Goal: Transaction & Acquisition: Purchase product/service

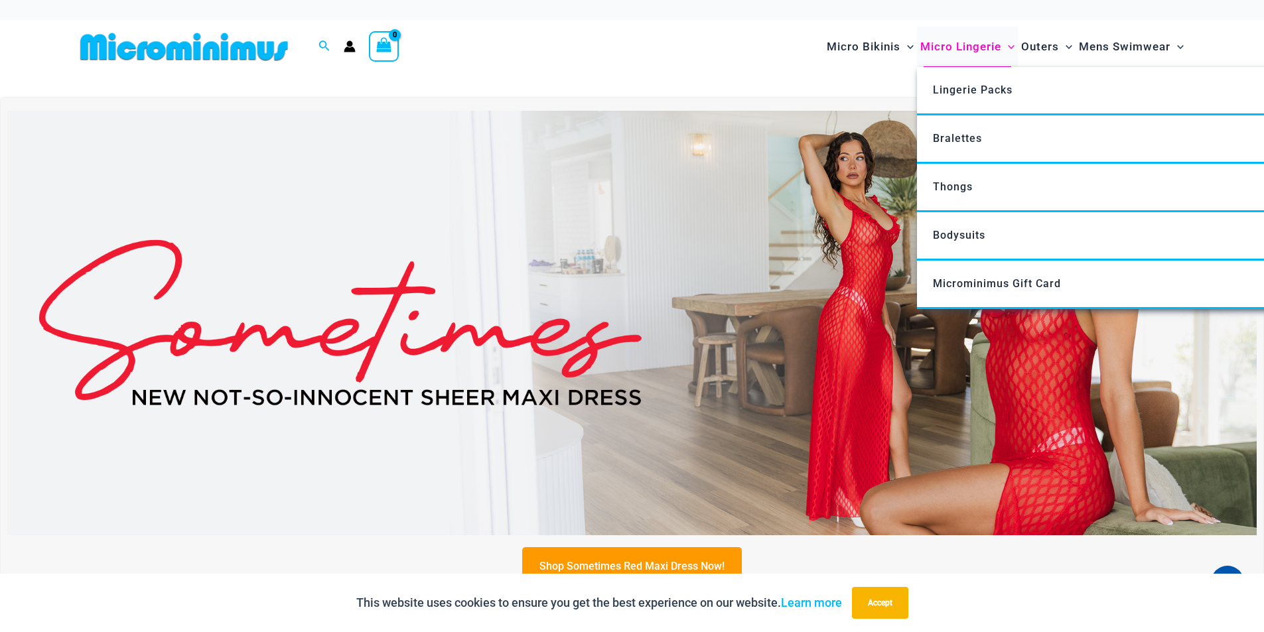
click at [969, 46] on span "Micro Lingerie" at bounding box center [960, 47] width 81 height 34
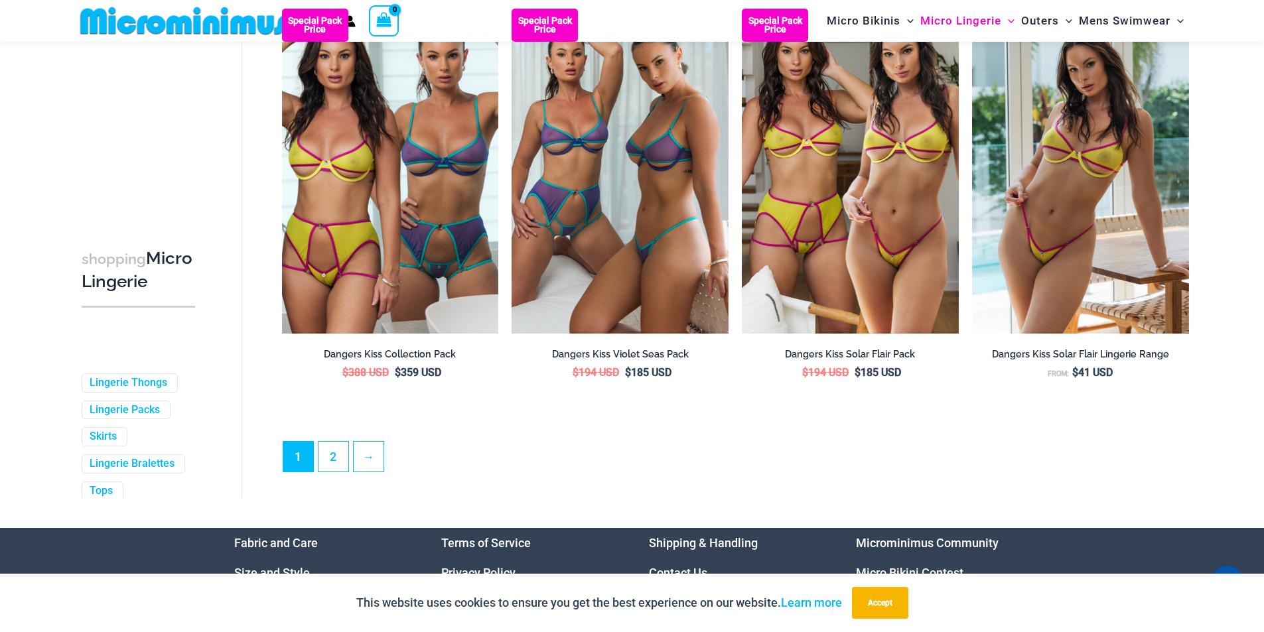
scroll to position [3389, 0]
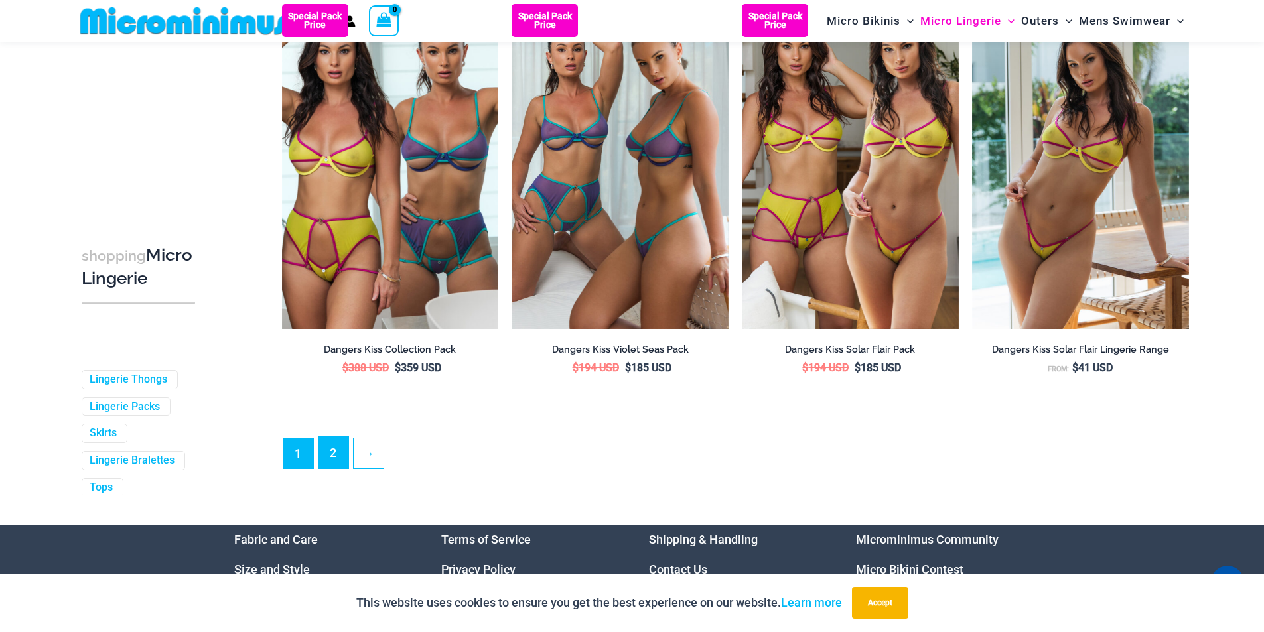
click at [337, 468] on link "2" at bounding box center [333, 452] width 30 height 31
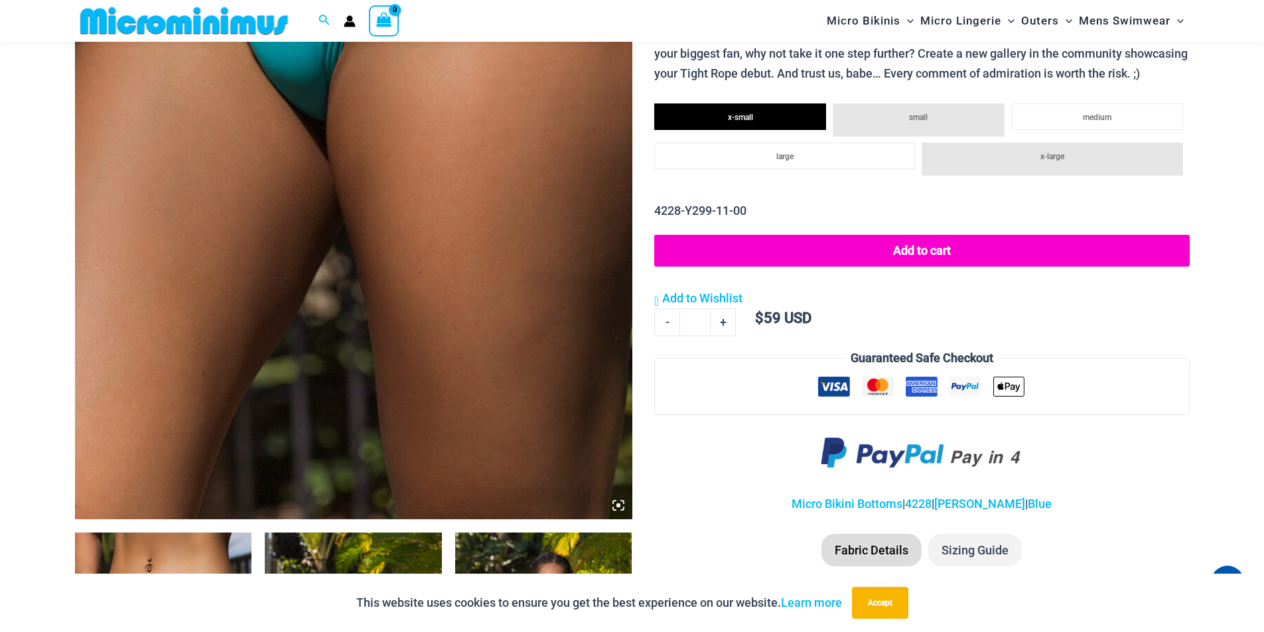
scroll to position [456, 0]
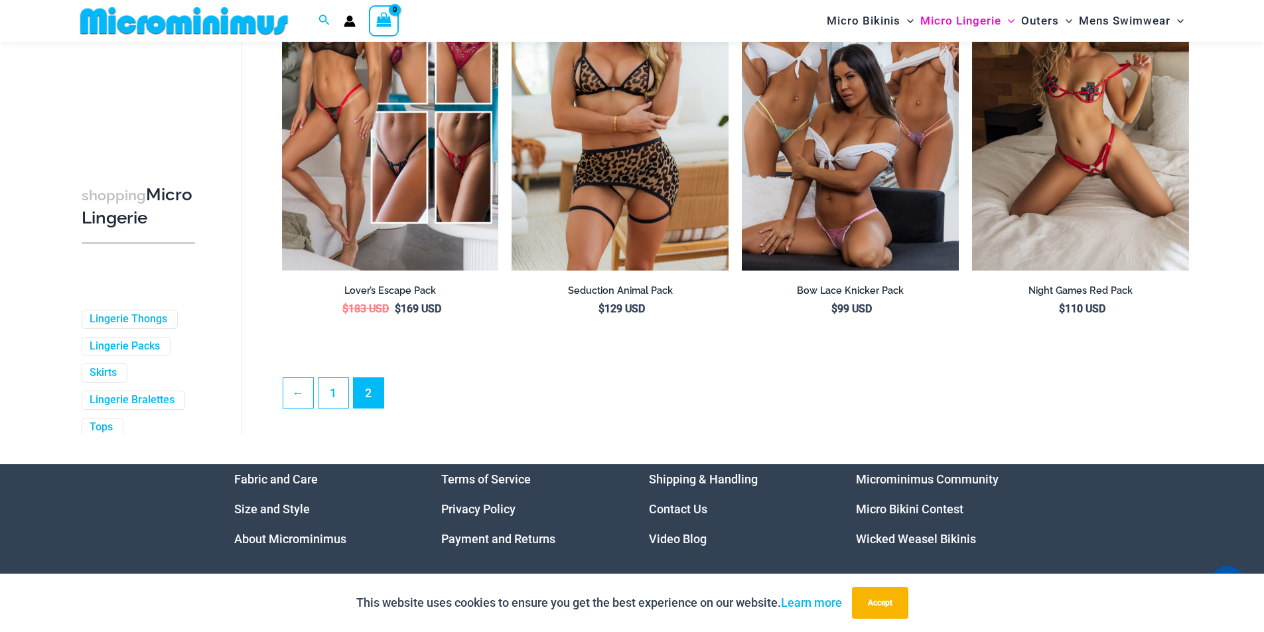
scroll to position [3405, 0]
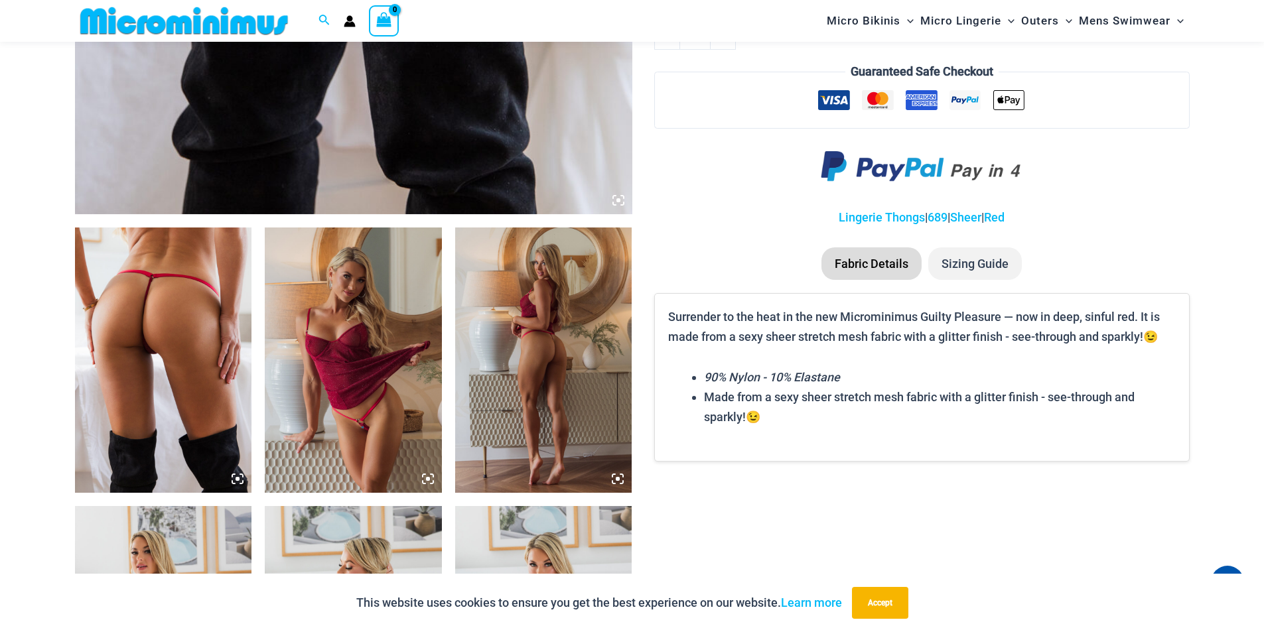
scroll to position [762, 0]
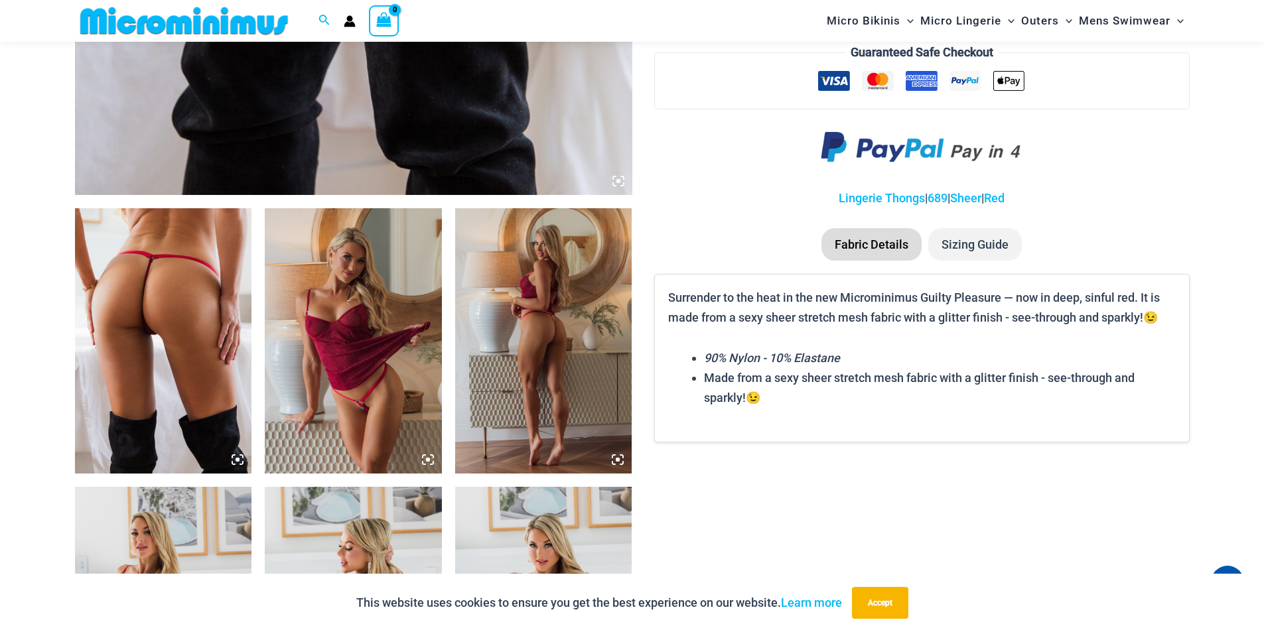
click at [621, 182] on icon at bounding box center [618, 181] width 12 height 12
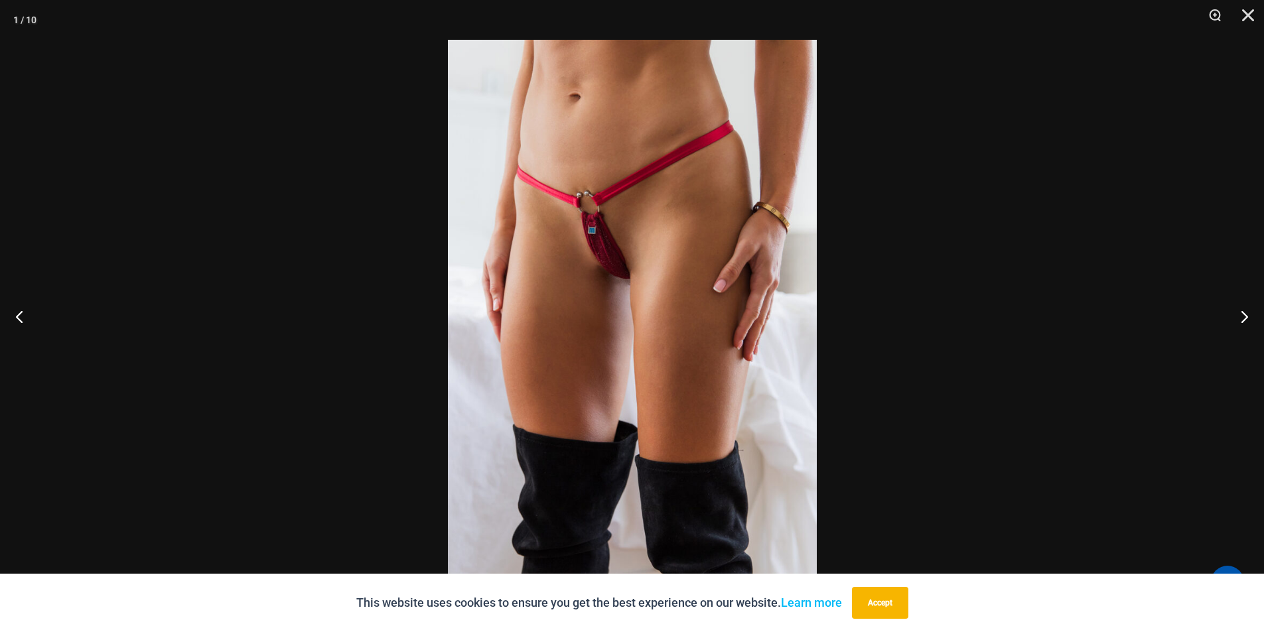
click at [622, 260] on img at bounding box center [632, 316] width 369 height 553
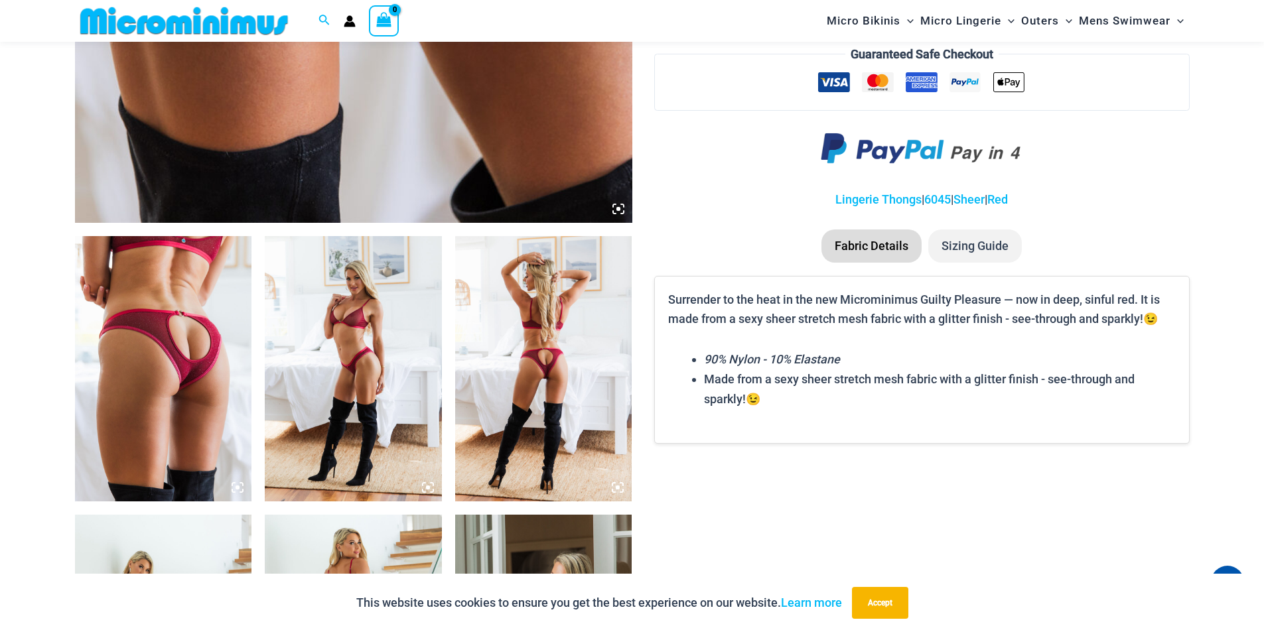
scroll to position [762, 0]
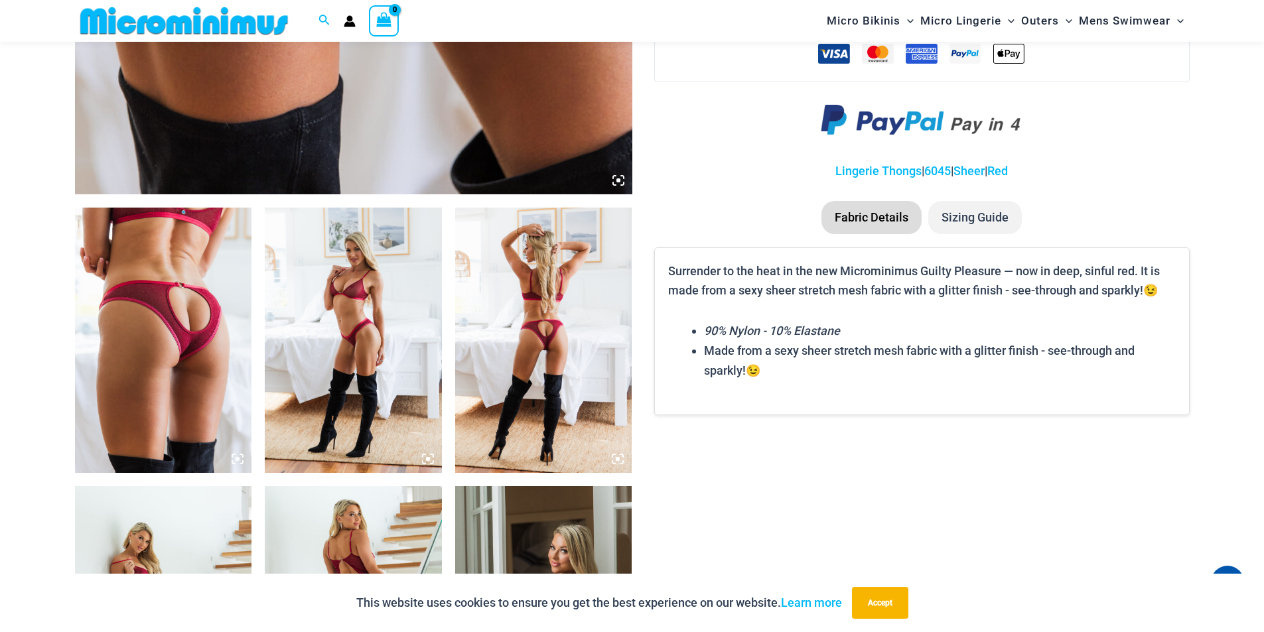
click at [165, 301] on img at bounding box center [163, 340] width 177 height 265
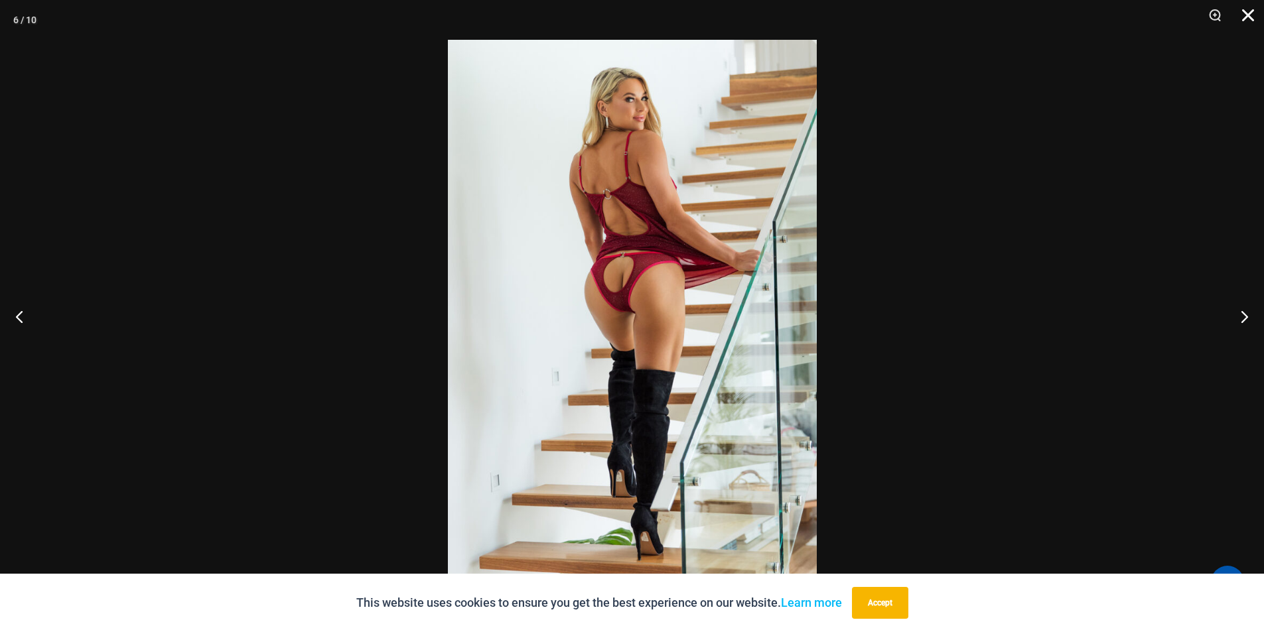
click at [1244, 24] on button "Close" at bounding box center [1243, 20] width 33 height 40
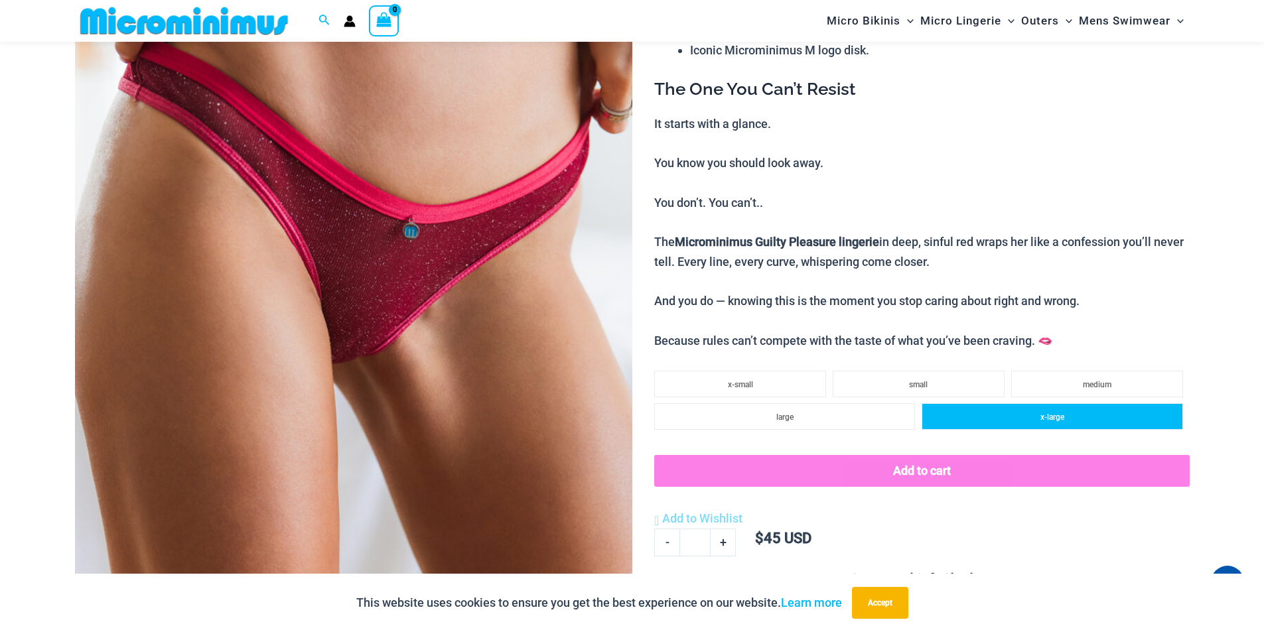
scroll to position [301, 0]
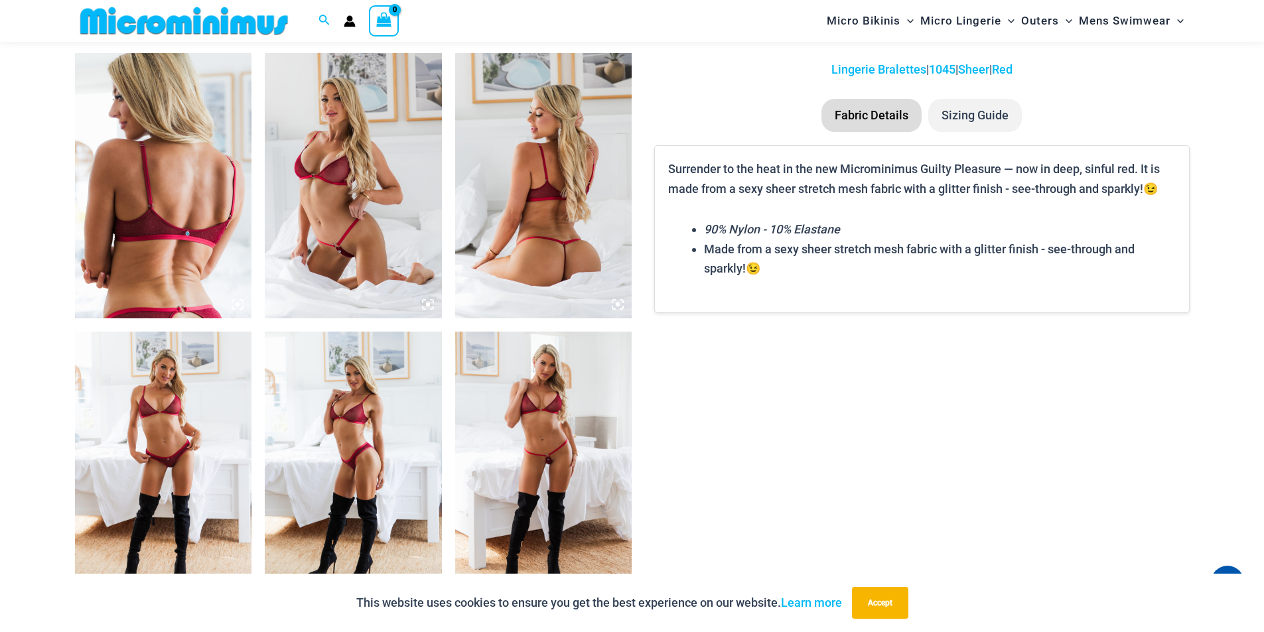
scroll to position [1071, 0]
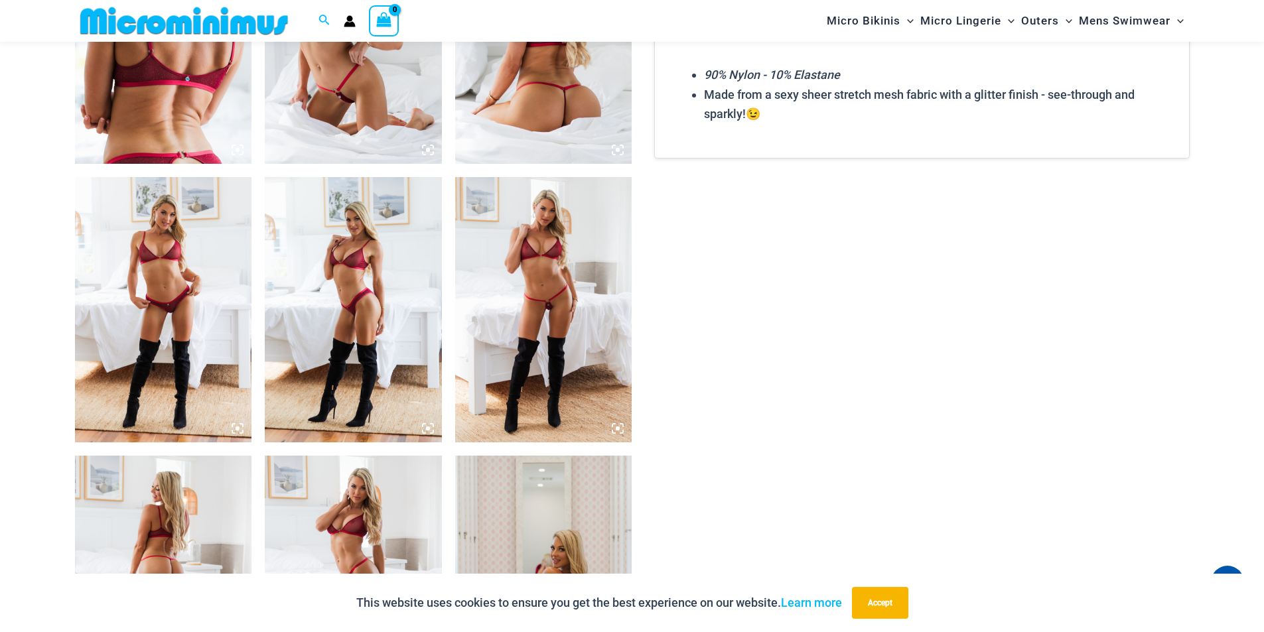
click at [551, 341] on img at bounding box center [543, 309] width 177 height 265
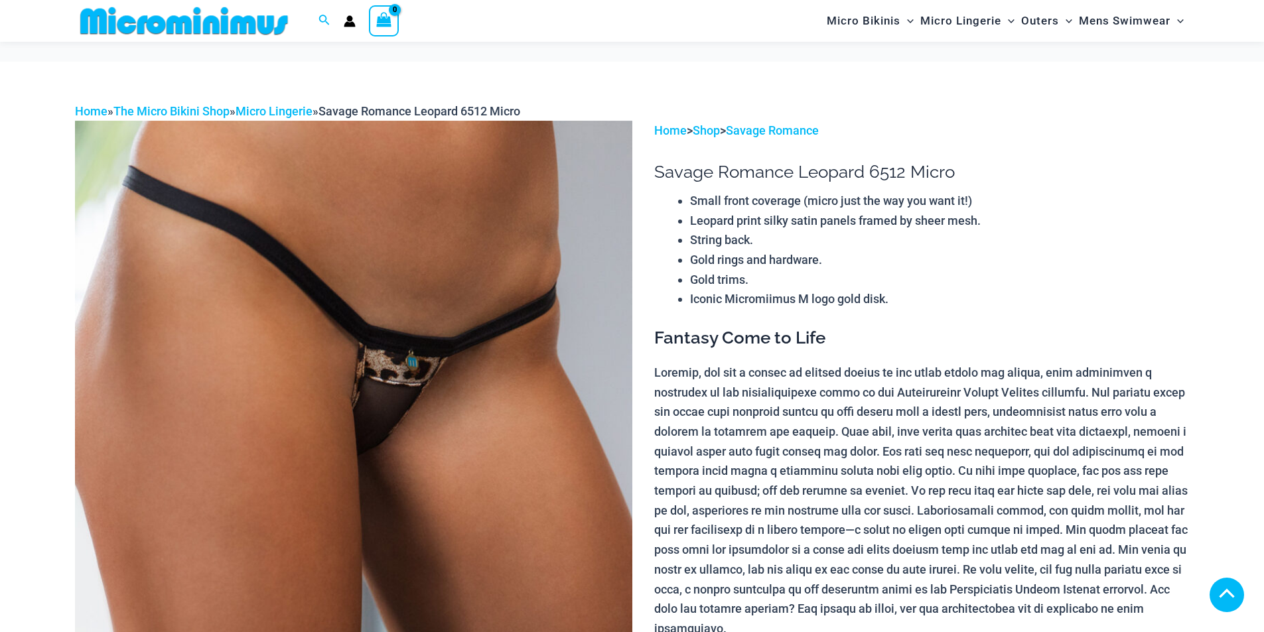
scroll to position [762, 0]
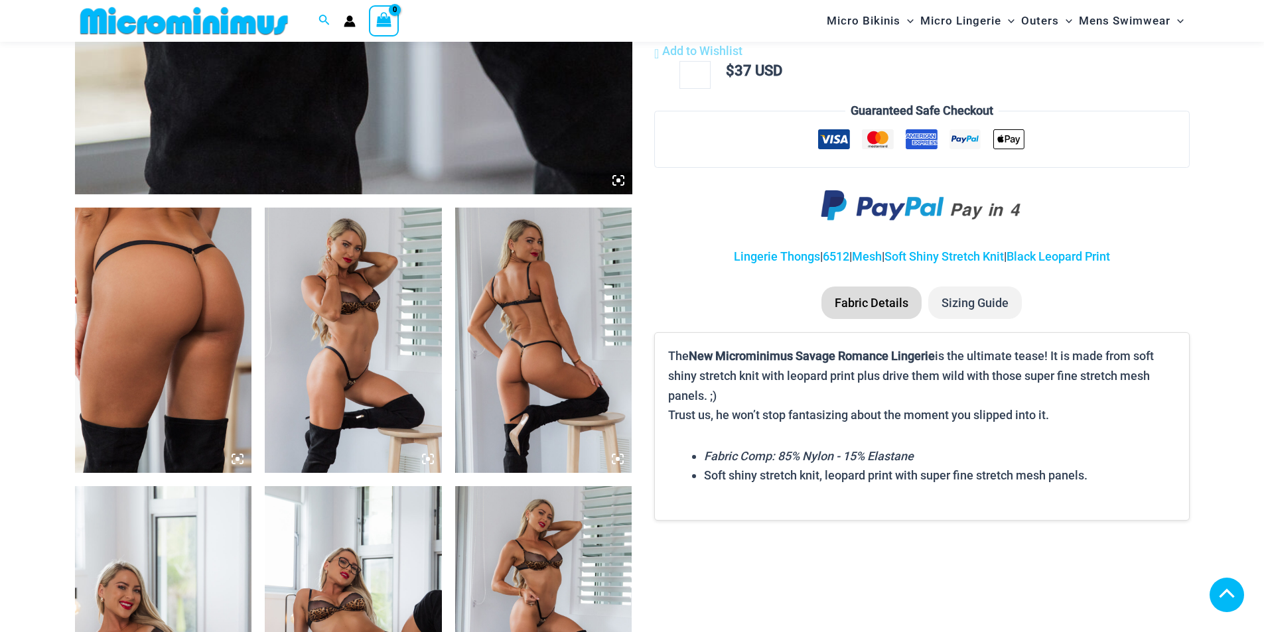
click at [222, 303] on img at bounding box center [163, 340] width 177 height 265
click at [427, 459] on icon at bounding box center [428, 459] width 4 height 4
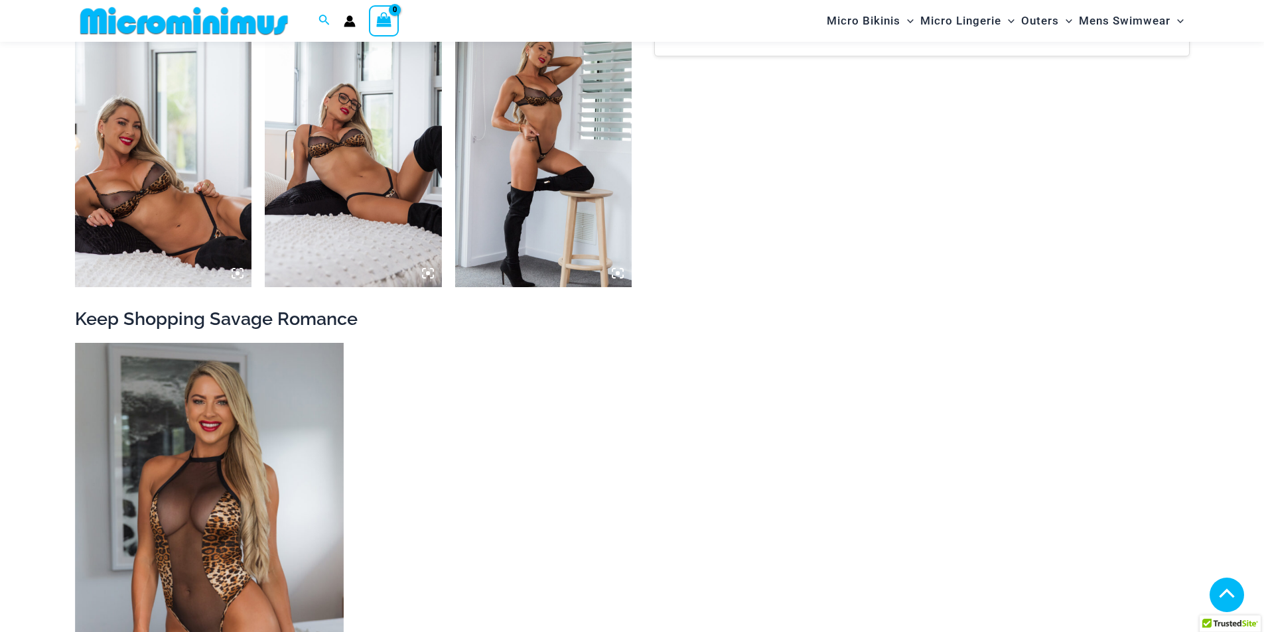
scroll to position [1227, 0]
click at [427, 276] on icon at bounding box center [428, 273] width 12 height 12
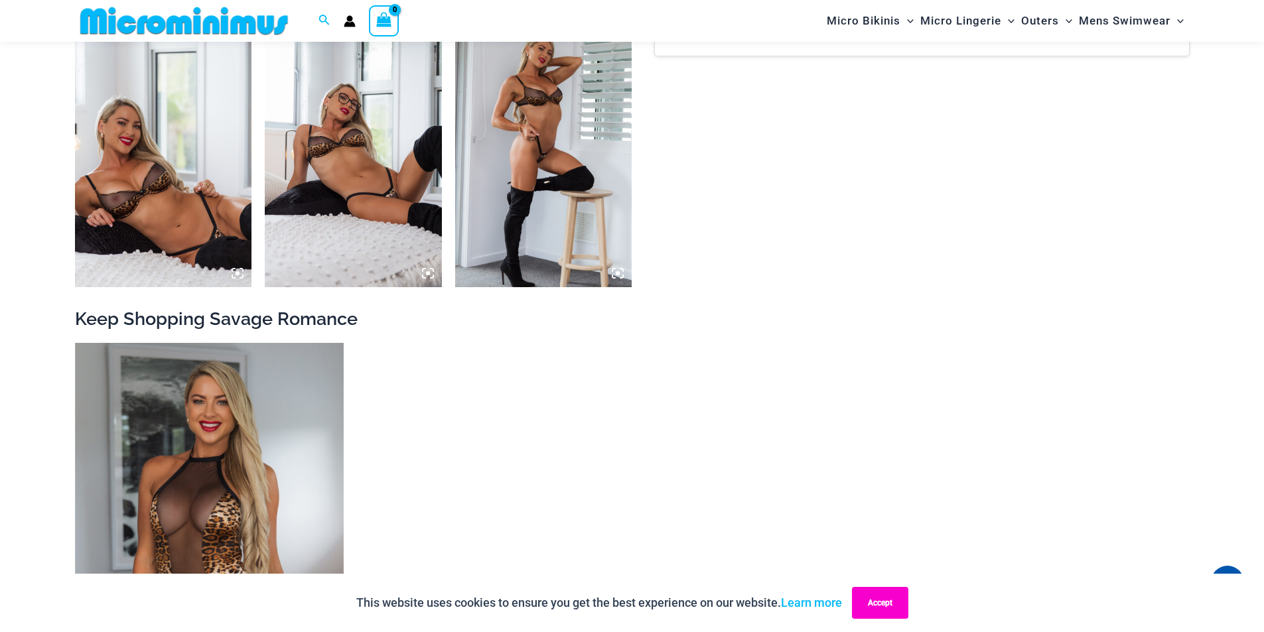
click at [880, 606] on button "Accept" at bounding box center [880, 603] width 56 height 32
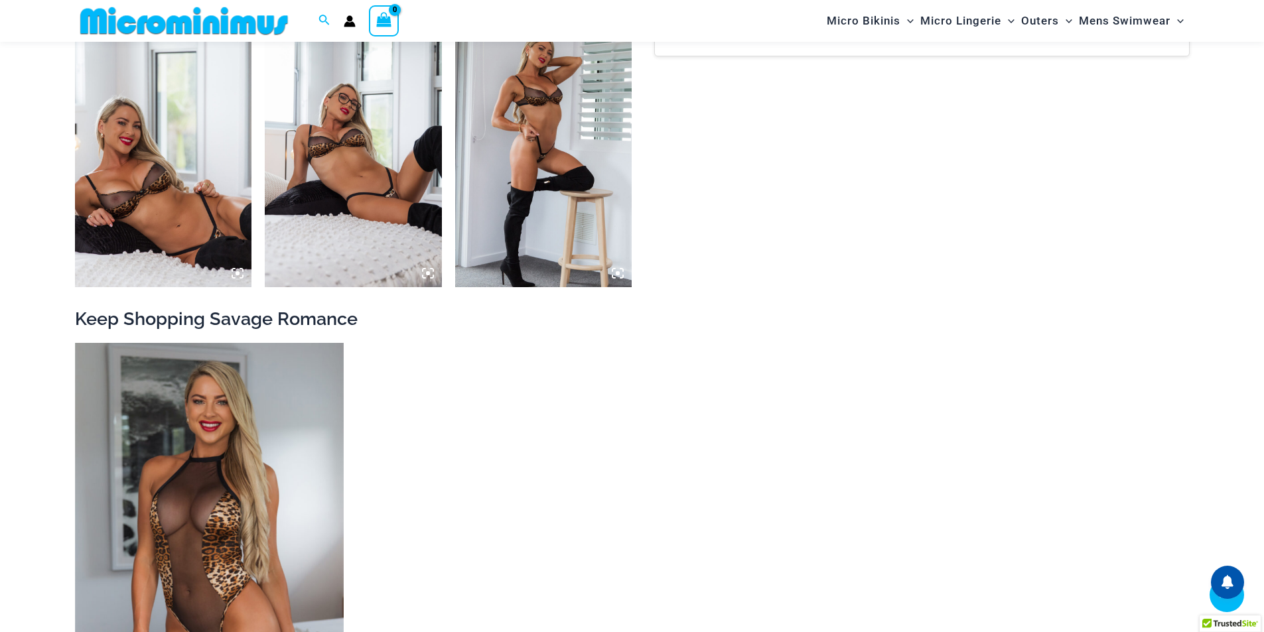
click at [429, 273] on icon at bounding box center [428, 273] width 4 height 4
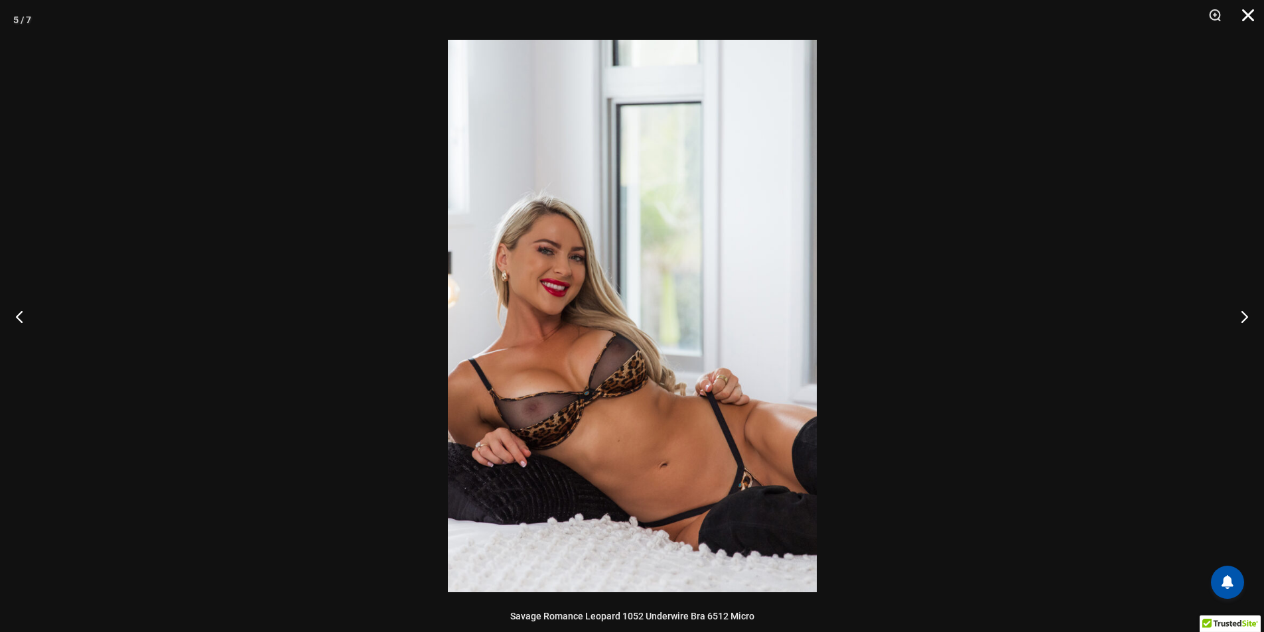
click at [1246, 14] on button "Close" at bounding box center [1243, 20] width 33 height 40
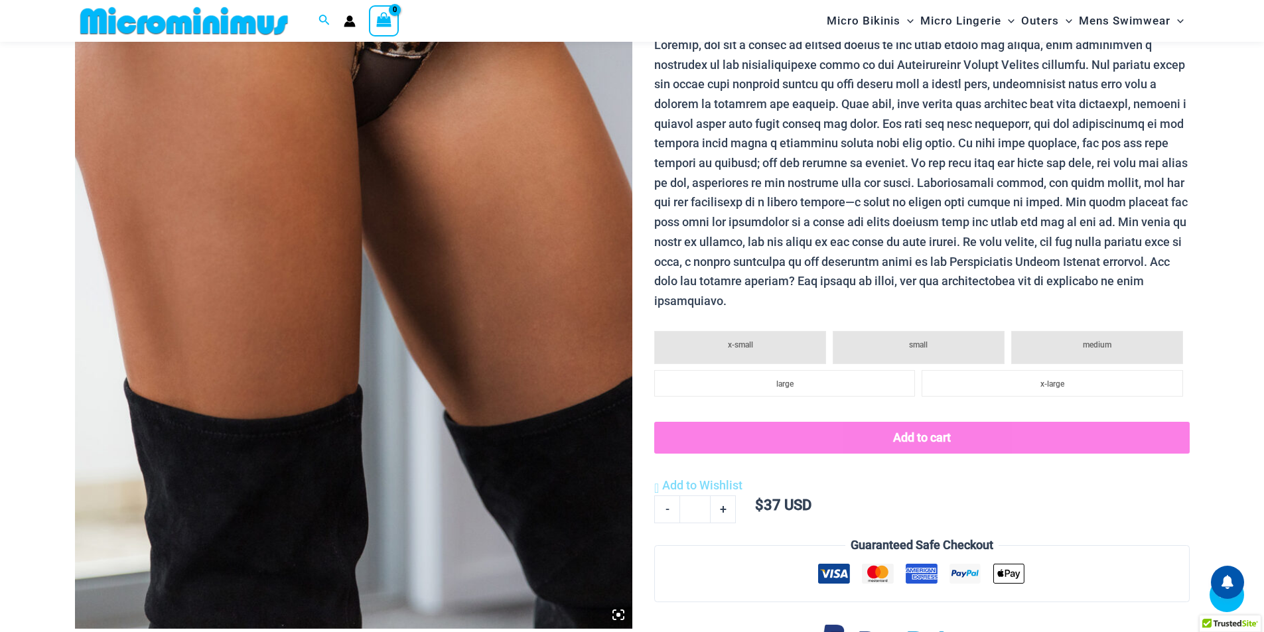
scroll to position [298, 0]
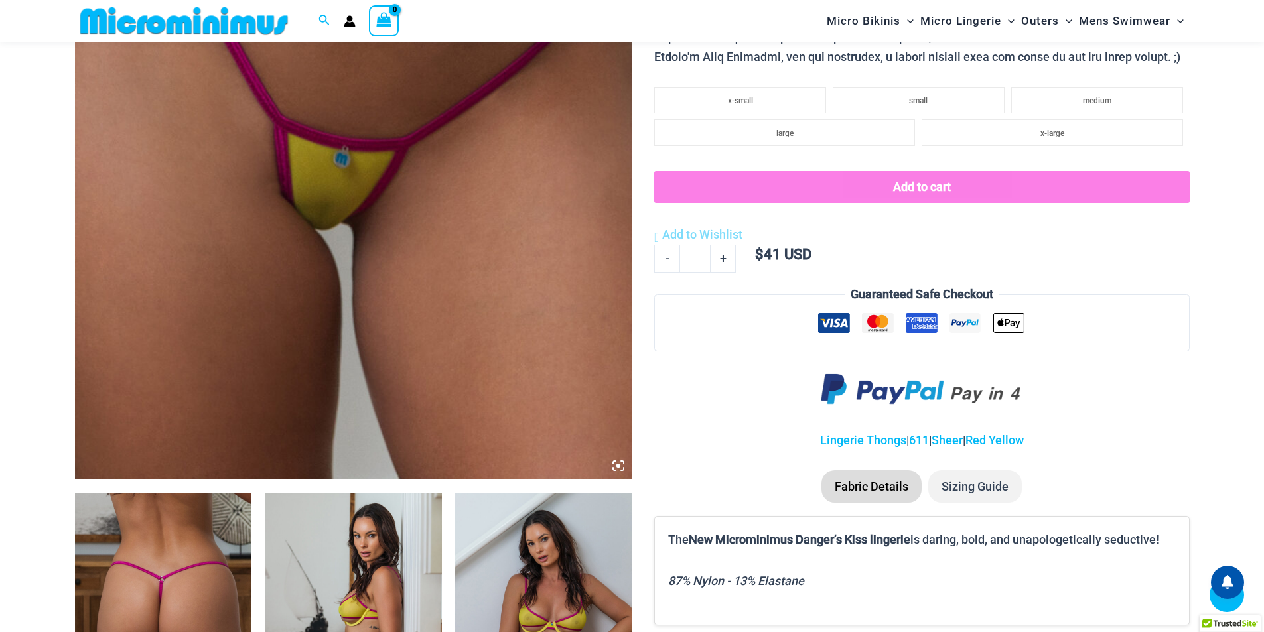
scroll to position [607, 0]
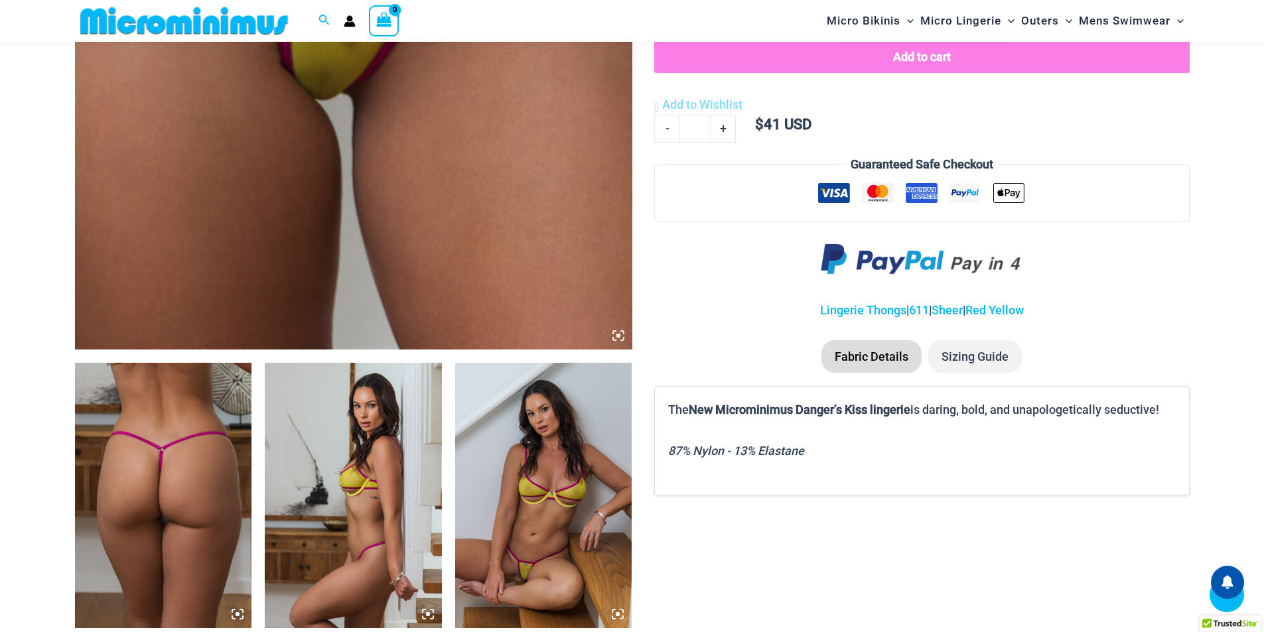
click at [542, 488] on img at bounding box center [543, 495] width 177 height 265
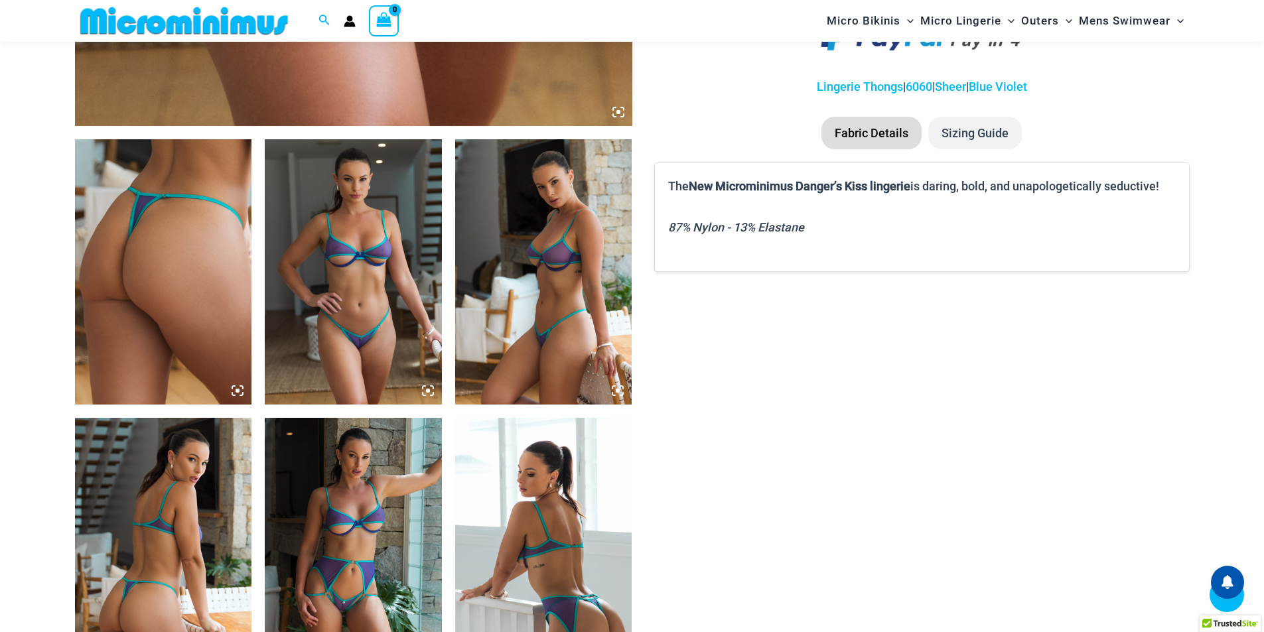
scroll to position [917, 0]
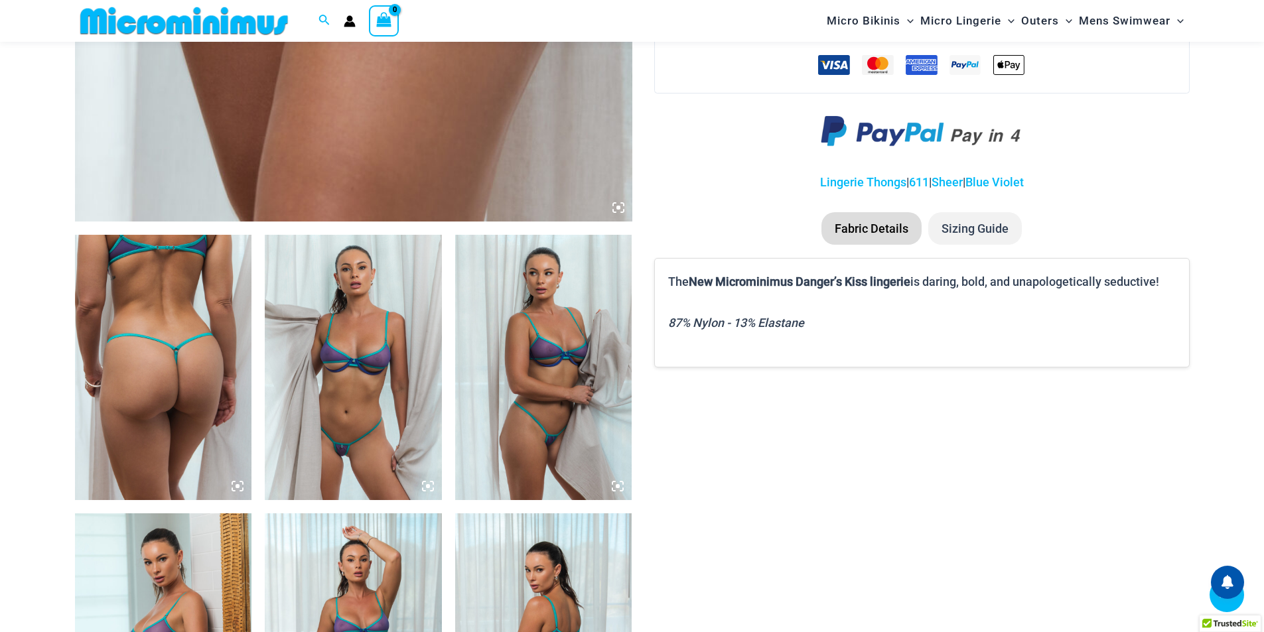
scroll to position [764, 0]
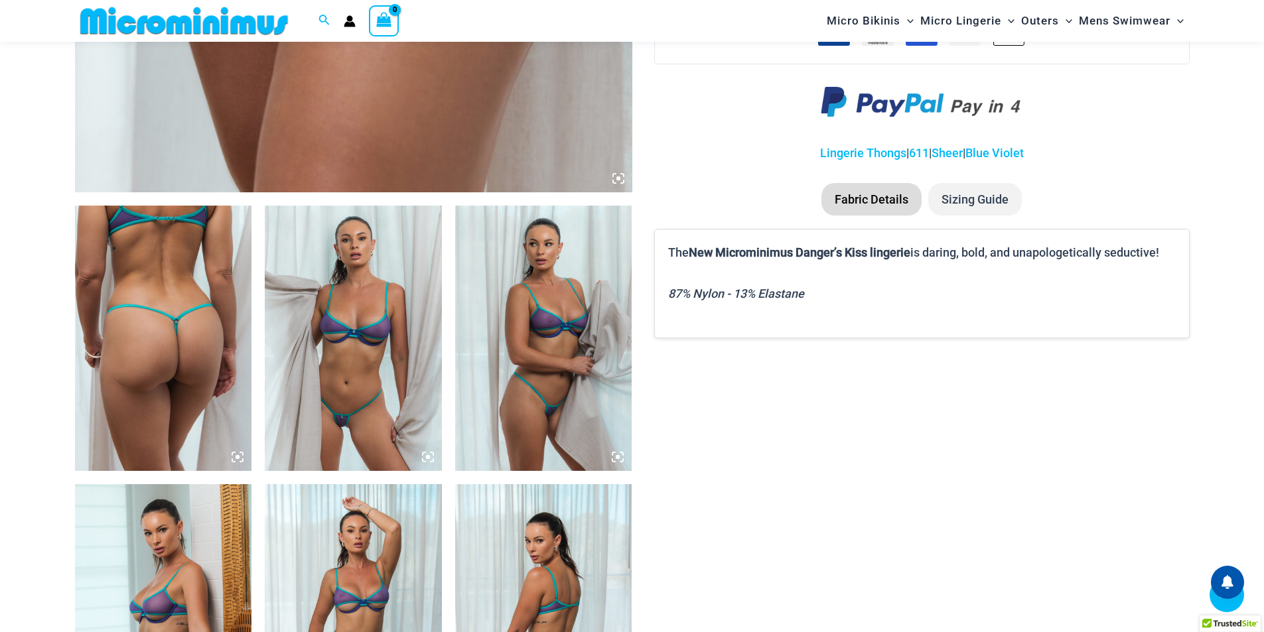
click at [619, 178] on icon at bounding box center [618, 178] width 4 height 4
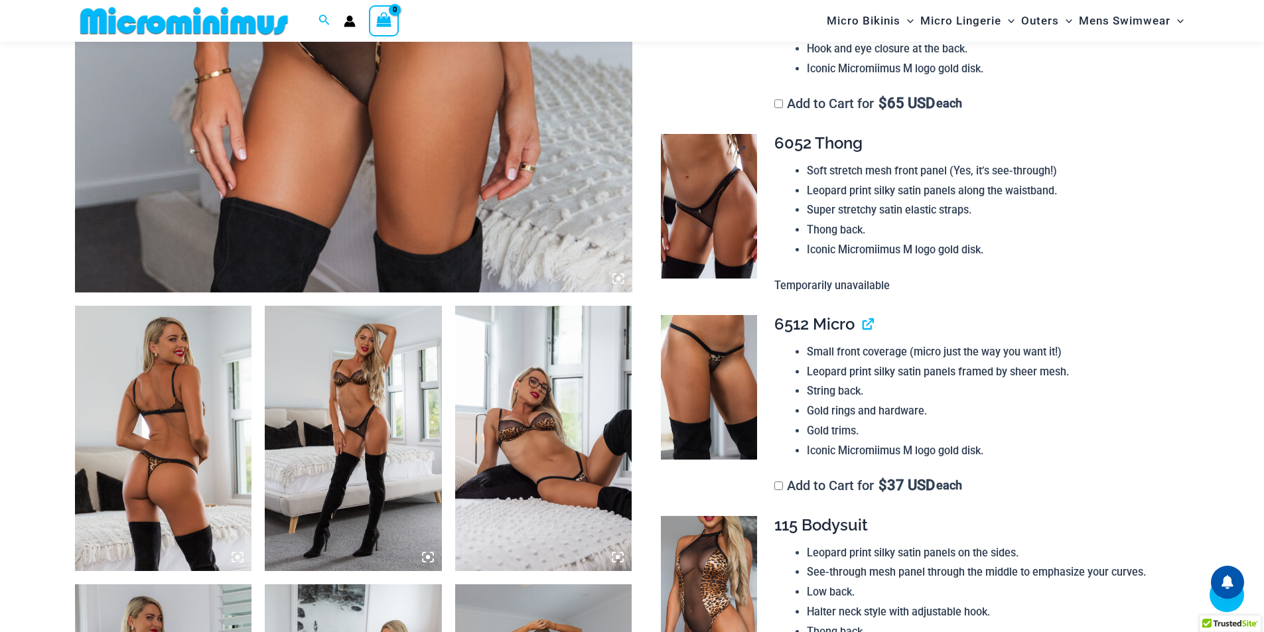
scroll to position [762, 0]
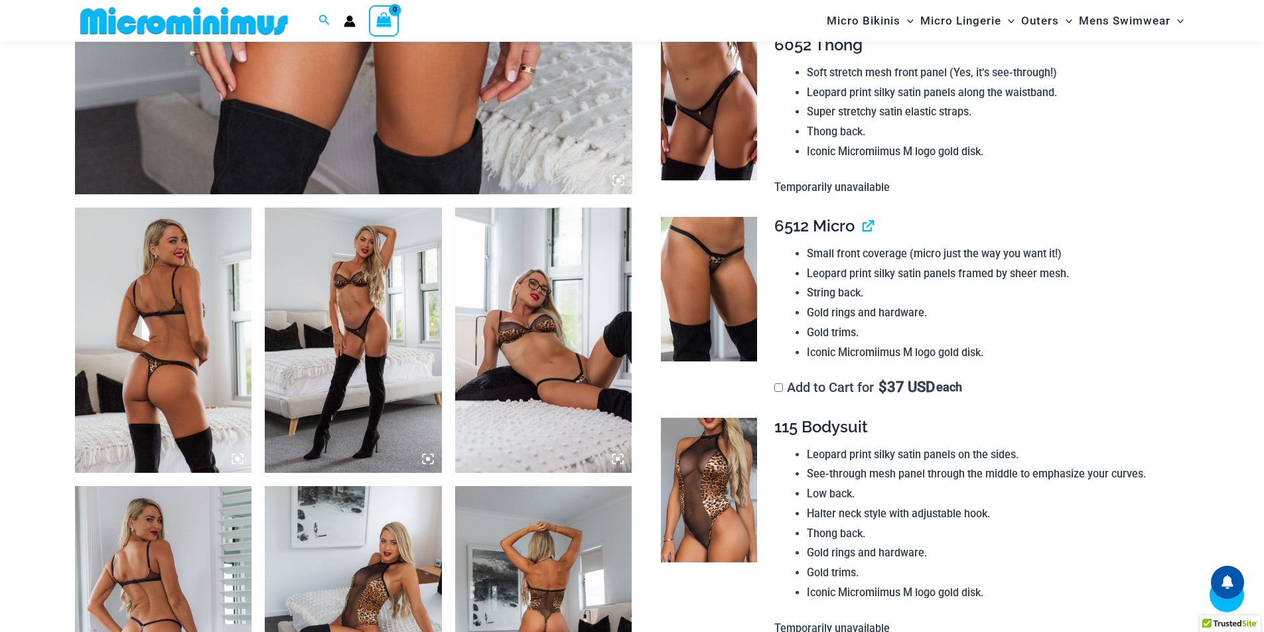
click at [620, 179] on icon at bounding box center [618, 180] width 12 height 12
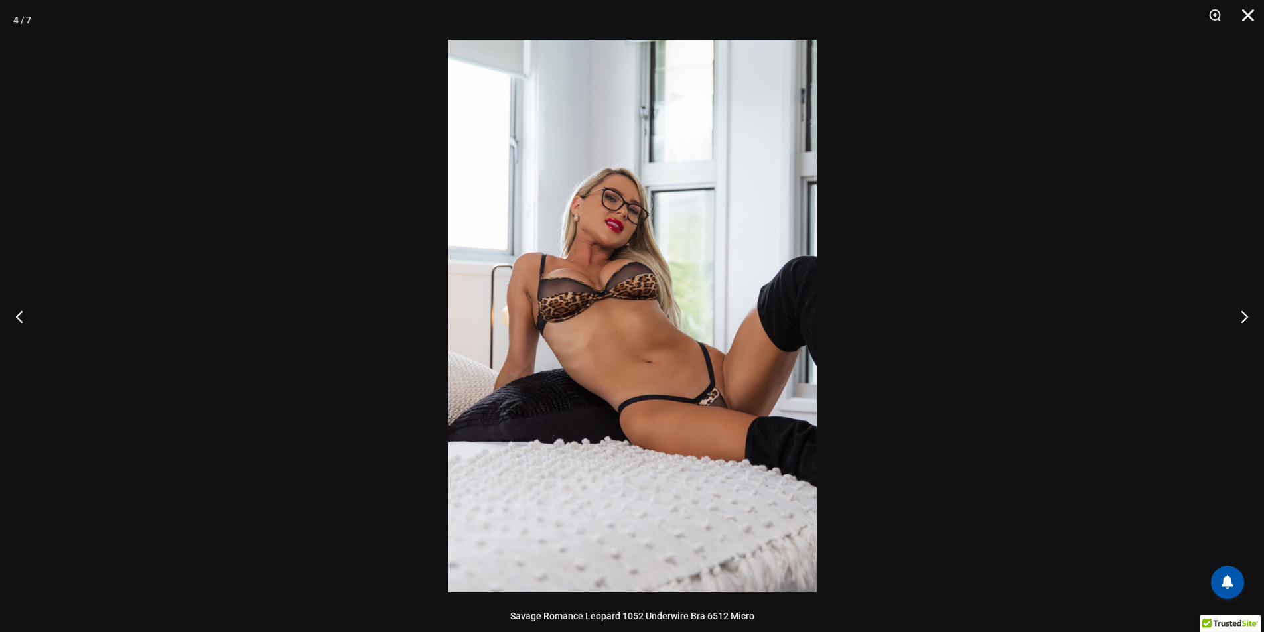
click at [1255, 17] on button "Close" at bounding box center [1243, 20] width 33 height 40
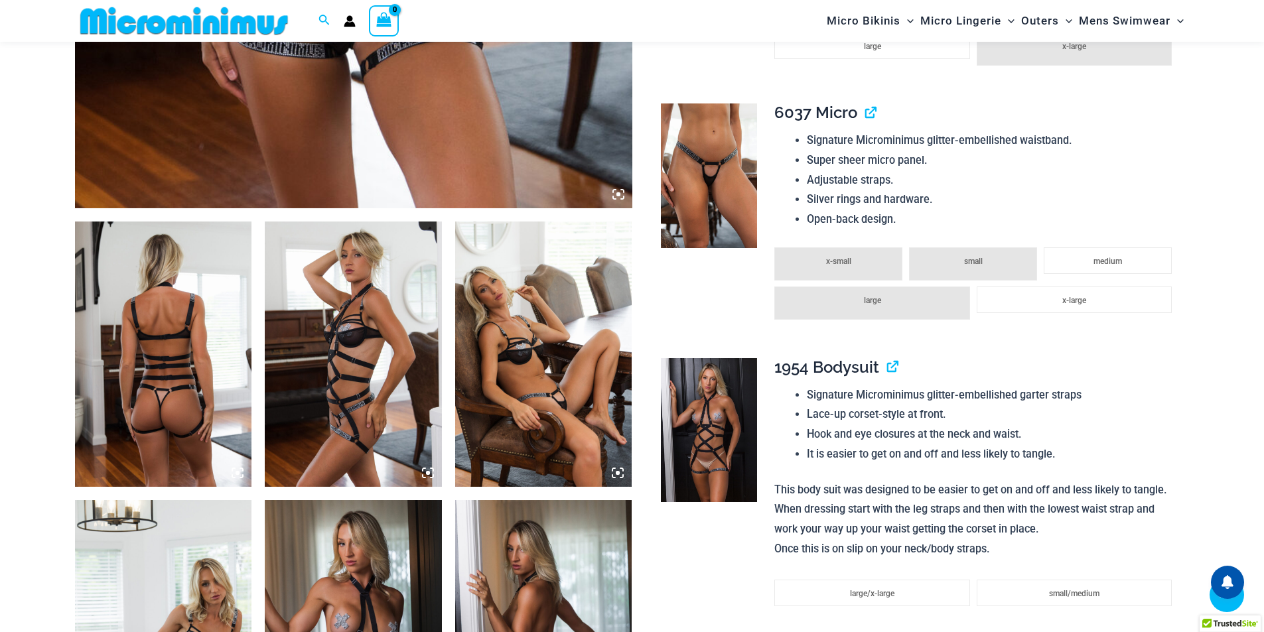
scroll to position [762, 0]
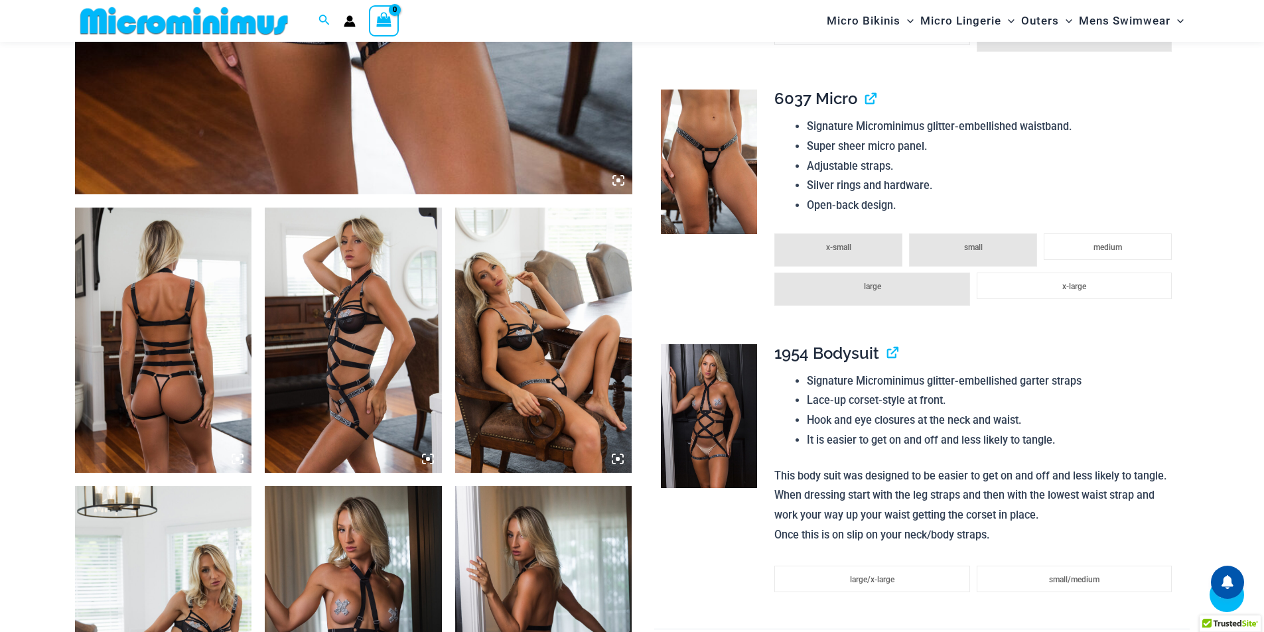
click at [616, 179] on icon at bounding box center [618, 180] width 12 height 12
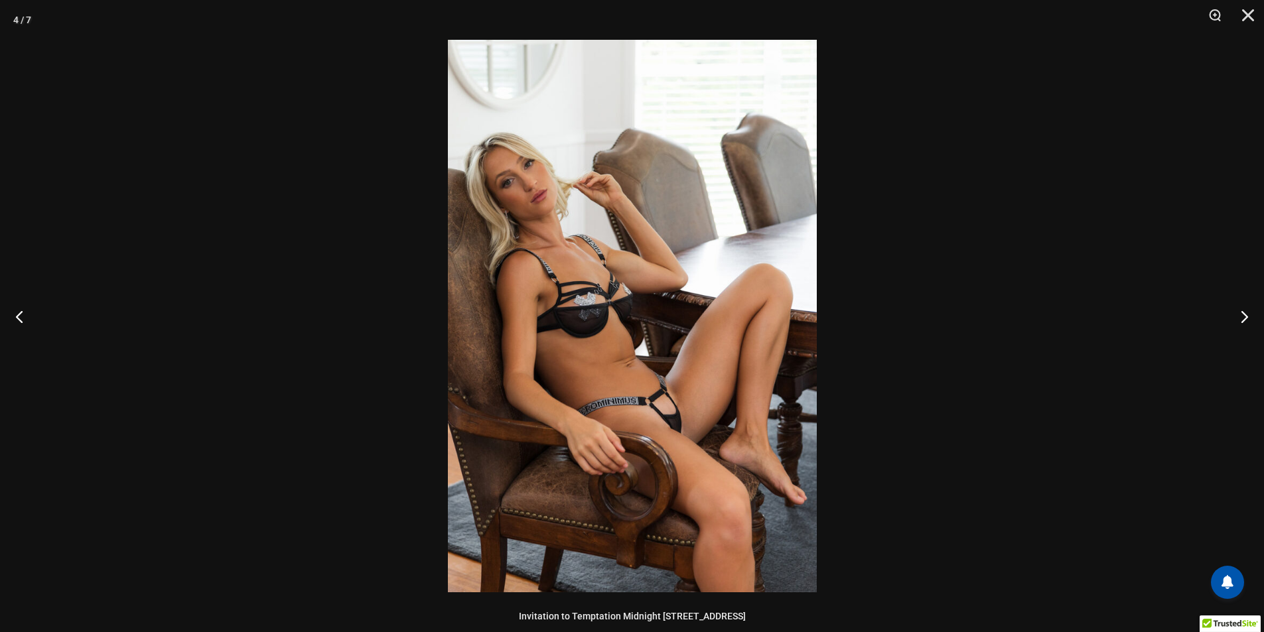
click at [693, 416] on img at bounding box center [632, 316] width 369 height 553
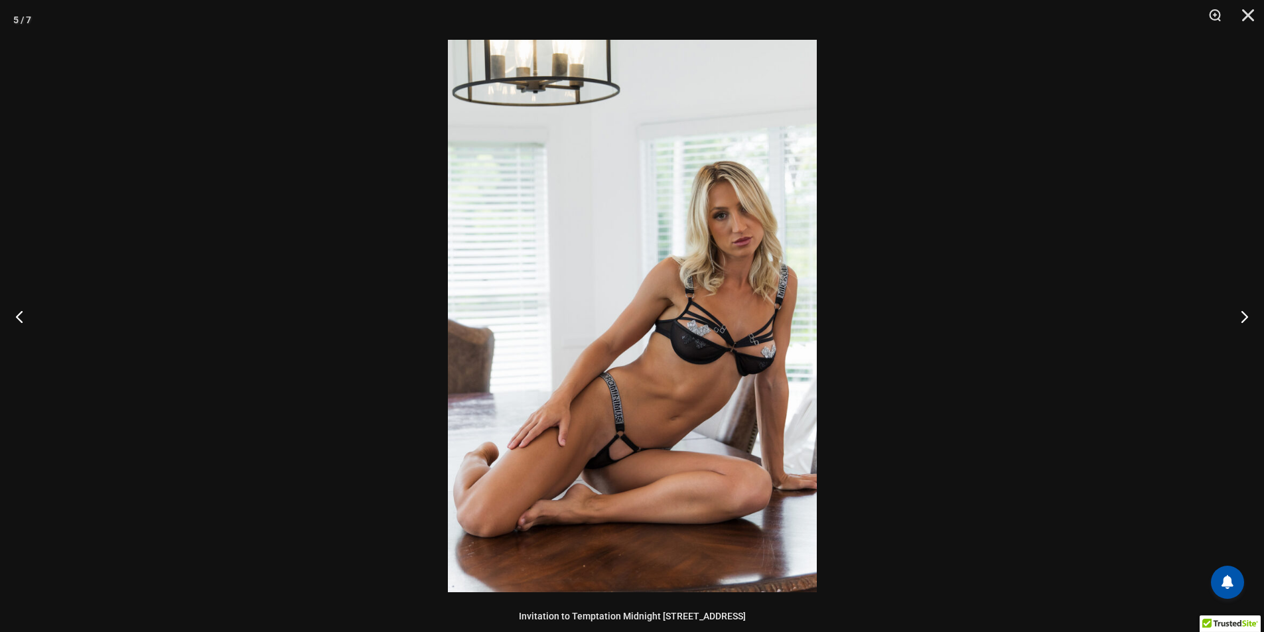
click at [608, 466] on img at bounding box center [632, 316] width 369 height 553
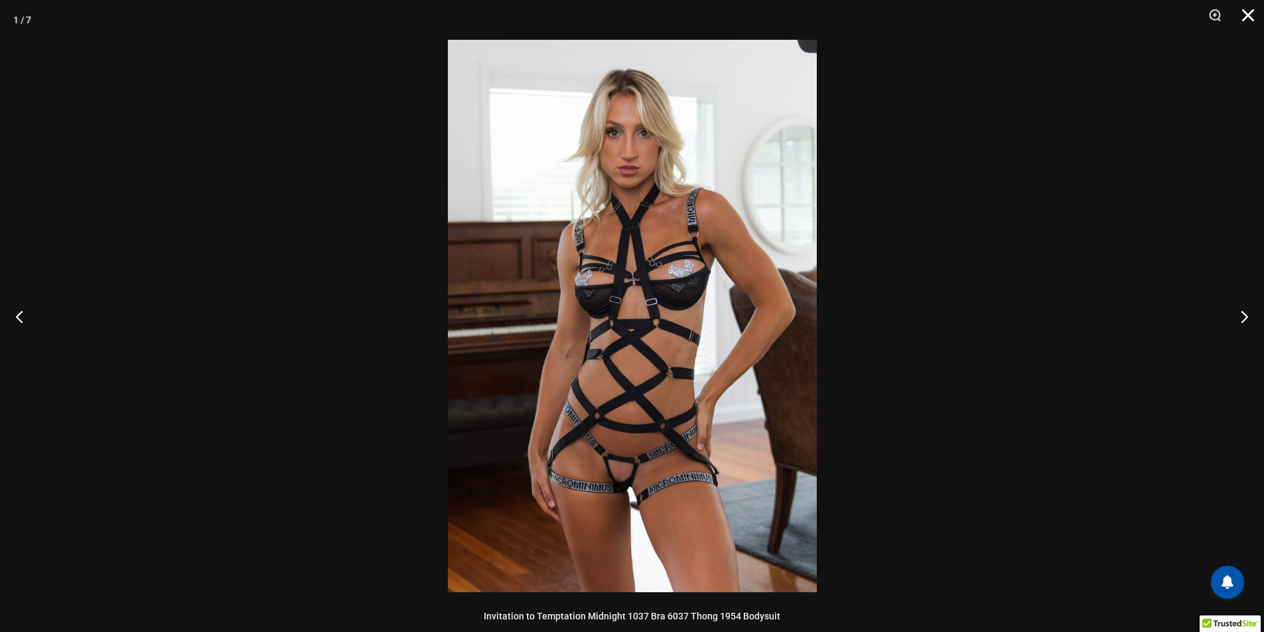
click at [1251, 17] on button "Close" at bounding box center [1243, 20] width 33 height 40
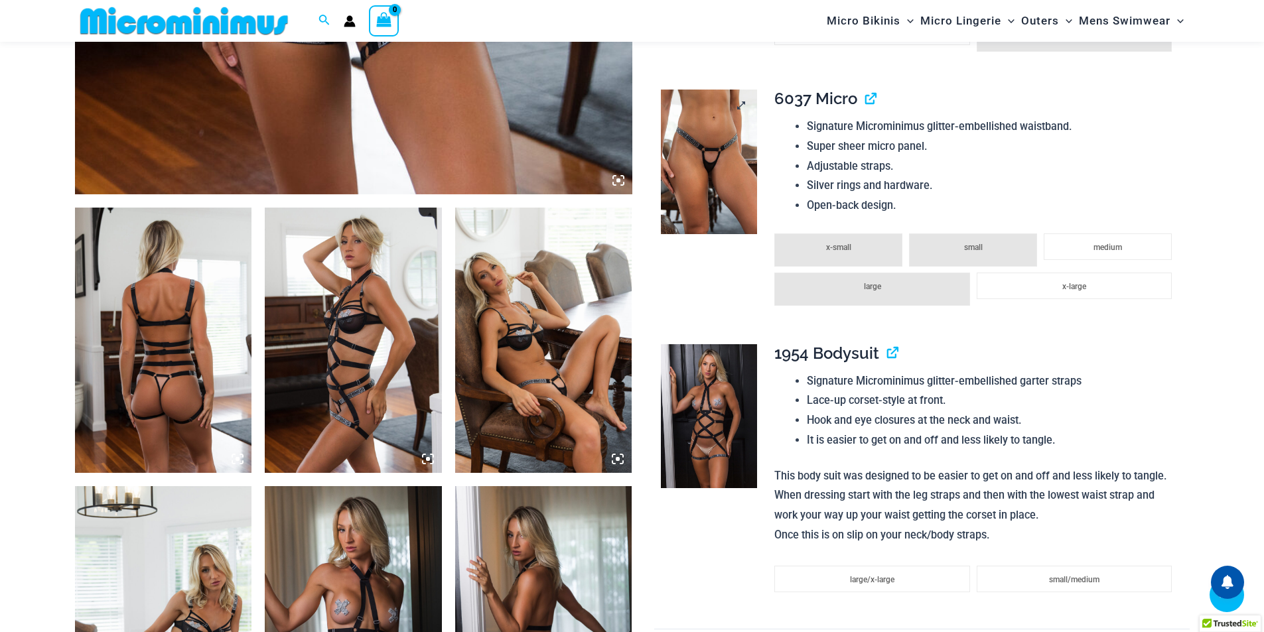
click at [722, 173] on img at bounding box center [709, 162] width 96 height 145
